Goal: Task Accomplishment & Management: Use online tool/utility

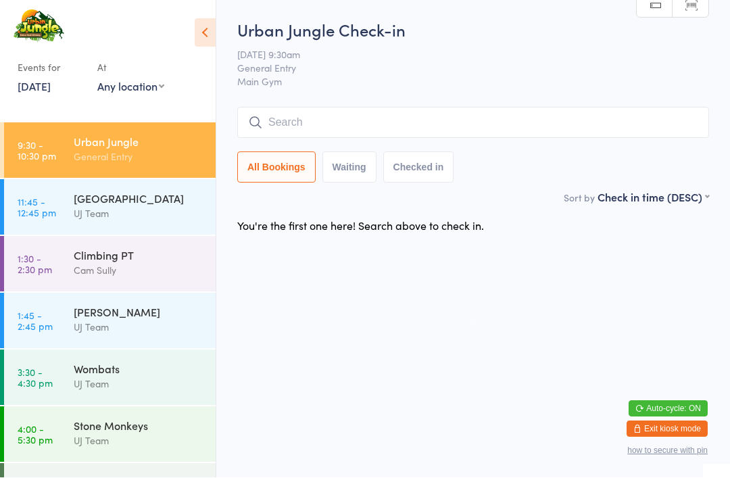
scroll to position [1, 0]
click at [158, 205] on div "[GEOGRAPHIC_DATA]" at bounding box center [139, 197] width 130 height 15
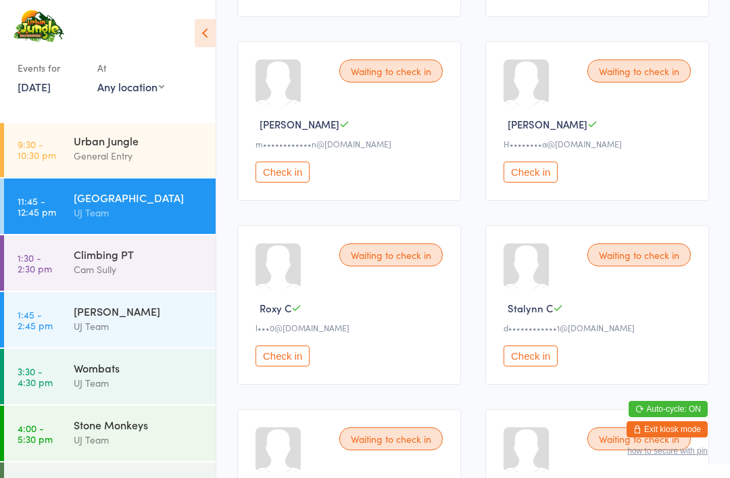
scroll to position [917, 0]
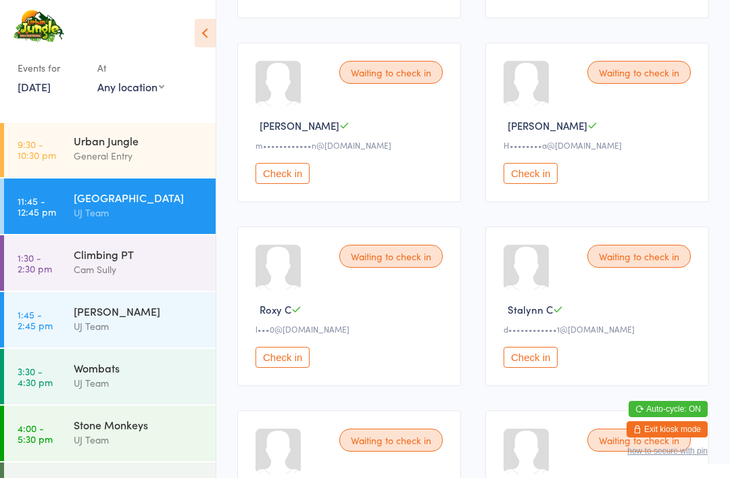
click at [532, 184] on button "Check in" at bounding box center [531, 173] width 54 height 21
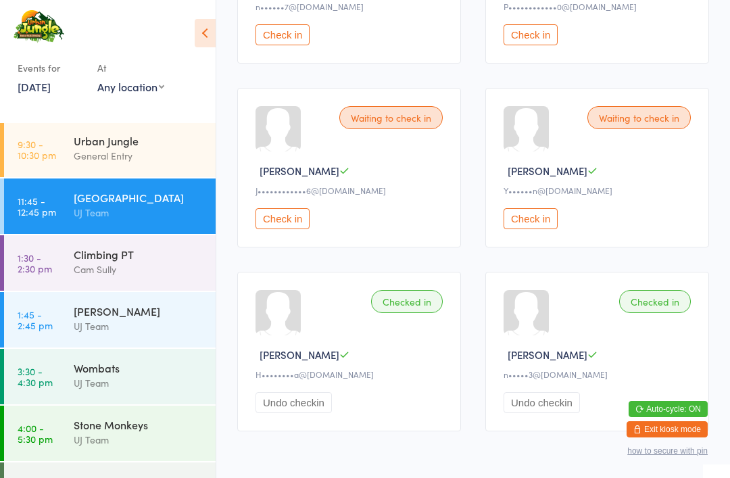
scroll to position [1979, 0]
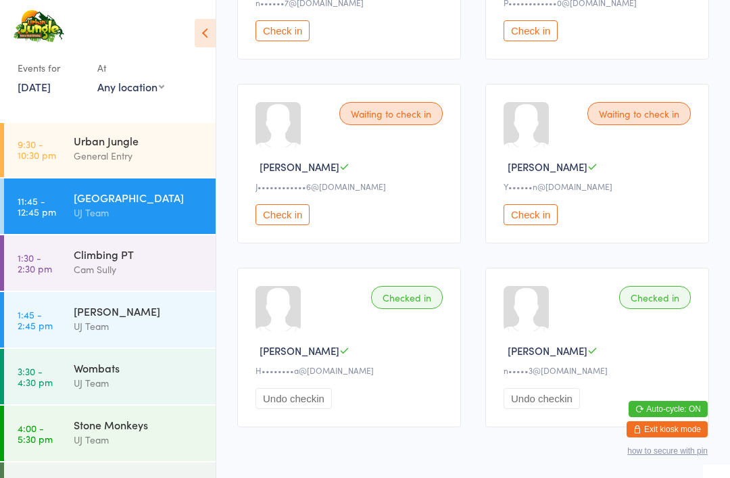
click at [289, 237] on div "Waiting to check in [PERSON_NAME] [PERSON_NAME]••••••••••••6@[DOMAIN_NAME] Chec…" at bounding box center [349, 164] width 224 height 160
click at [288, 225] on button "Check in" at bounding box center [283, 214] width 54 height 21
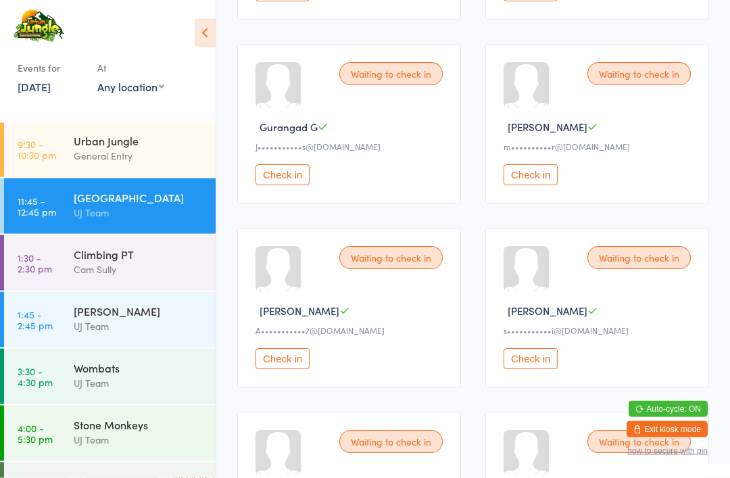
scroll to position [1283, 0]
click at [294, 185] on button "Check in" at bounding box center [283, 174] width 54 height 21
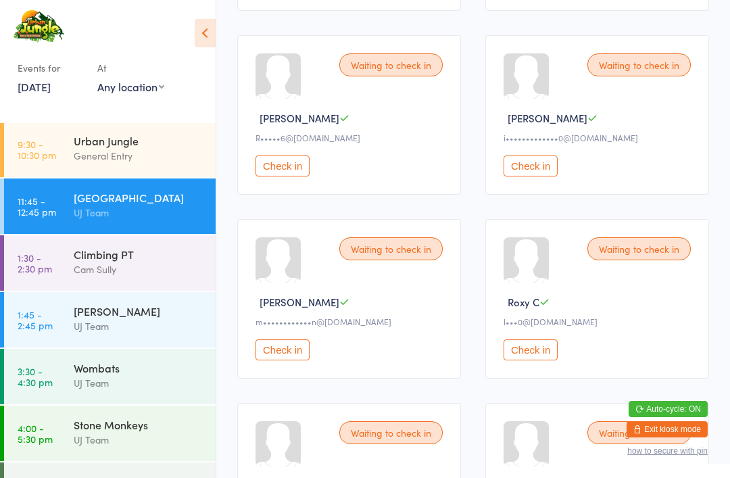
scroll to position [740, 0]
click at [646, 73] on div "Waiting to check in" at bounding box center [638, 65] width 103 height 23
click at [649, 77] on div "Waiting to check in" at bounding box center [638, 65] width 103 height 23
click at [530, 177] on button "Check in" at bounding box center [531, 166] width 54 height 21
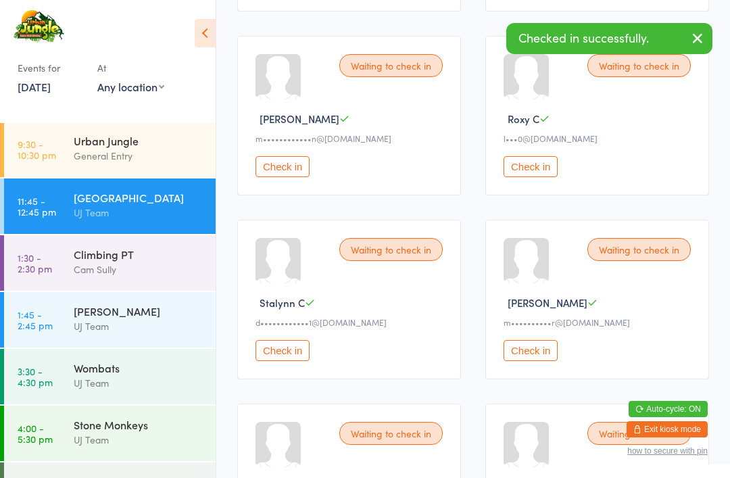
click at [527, 177] on button "Check in" at bounding box center [531, 166] width 54 height 21
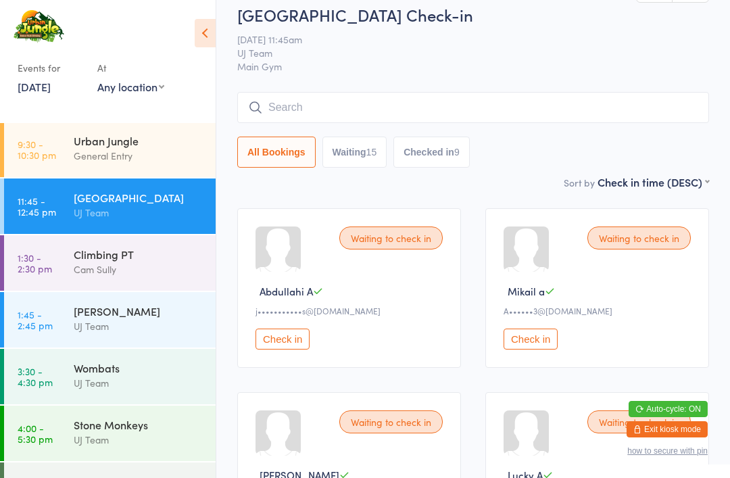
scroll to position [0, 0]
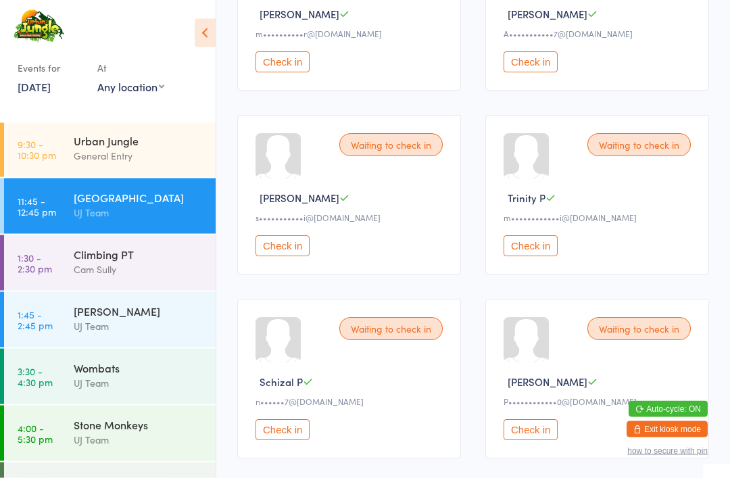
click at [276, 257] on button "Check in" at bounding box center [283, 246] width 54 height 21
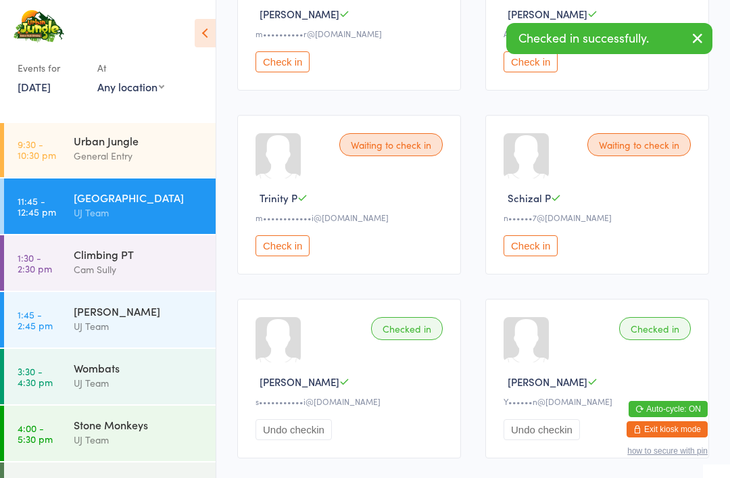
click at [283, 256] on button "Check in" at bounding box center [283, 245] width 54 height 21
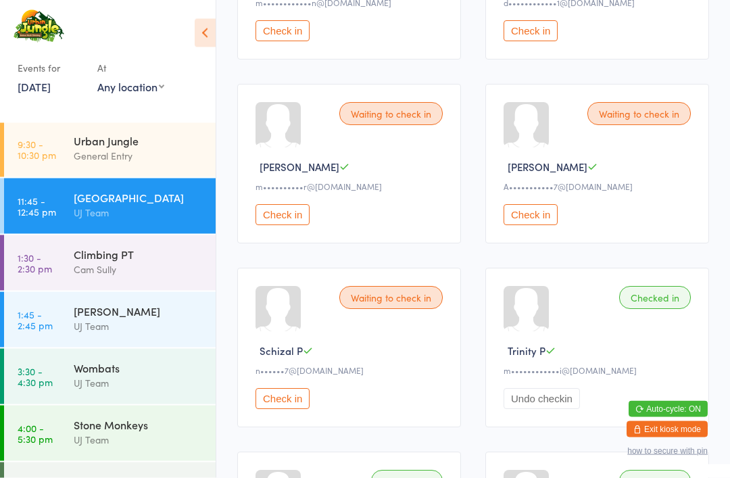
scroll to position [875, 0]
click at [544, 225] on button "Check in" at bounding box center [531, 214] width 54 height 21
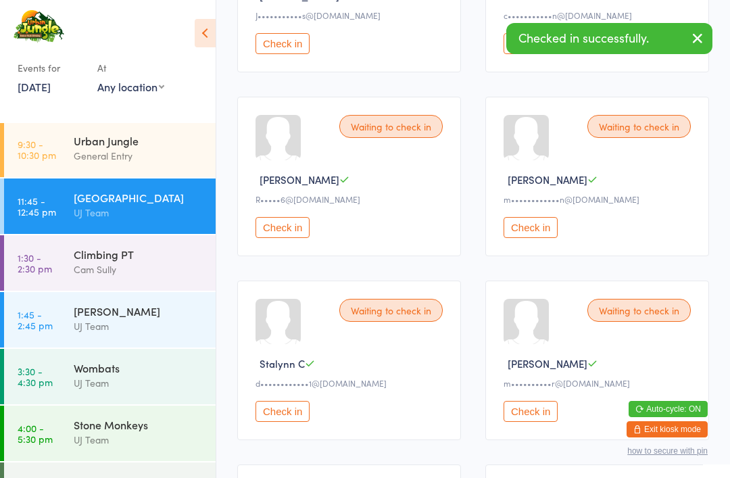
scroll to position [0, 0]
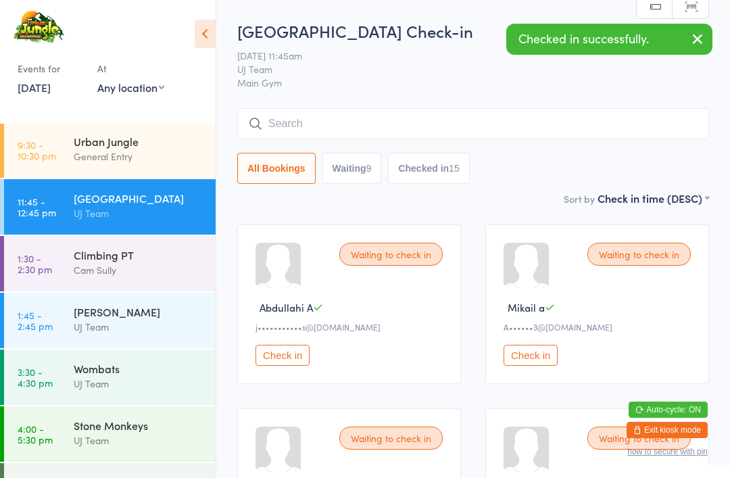
click at [437, 169] on button "Checked in 15" at bounding box center [428, 167] width 81 height 31
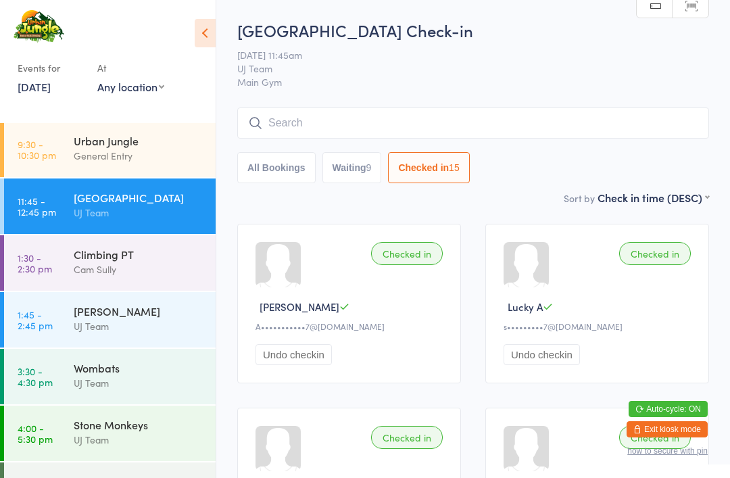
click at [342, 172] on button "Waiting 9" at bounding box center [351, 167] width 59 height 31
select select "0"
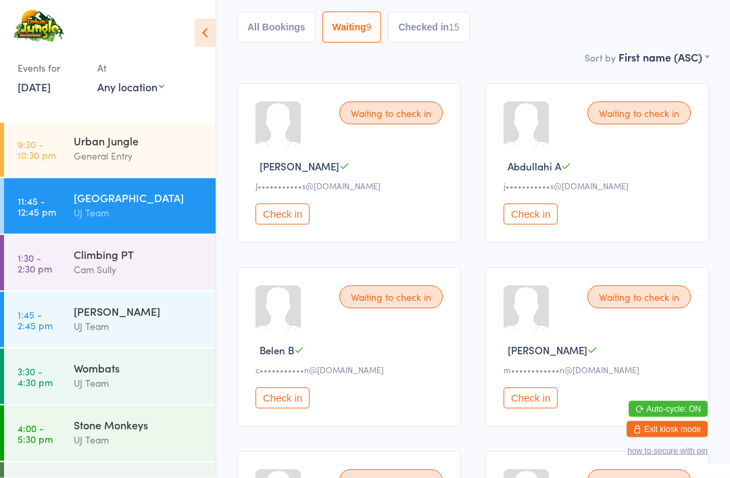
click at [545, 224] on button "Check in" at bounding box center [531, 214] width 54 height 21
